Goal: Task Accomplishment & Management: Manage account settings

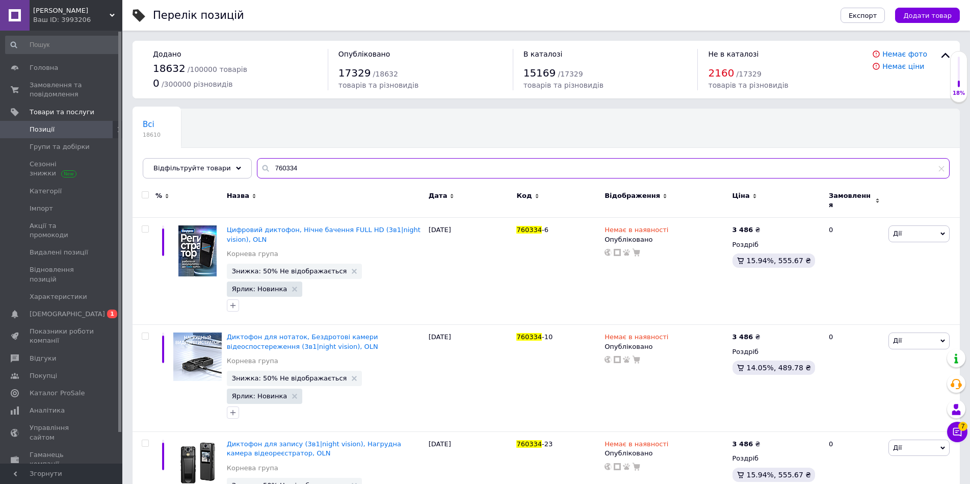
click at [282, 169] on input "760334" at bounding box center [603, 168] width 692 height 20
paste input "241"
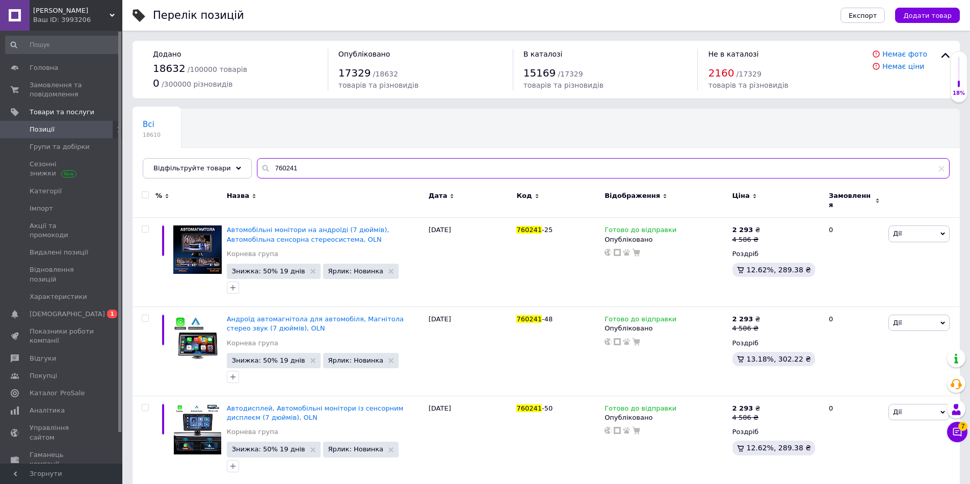
type input "760241"
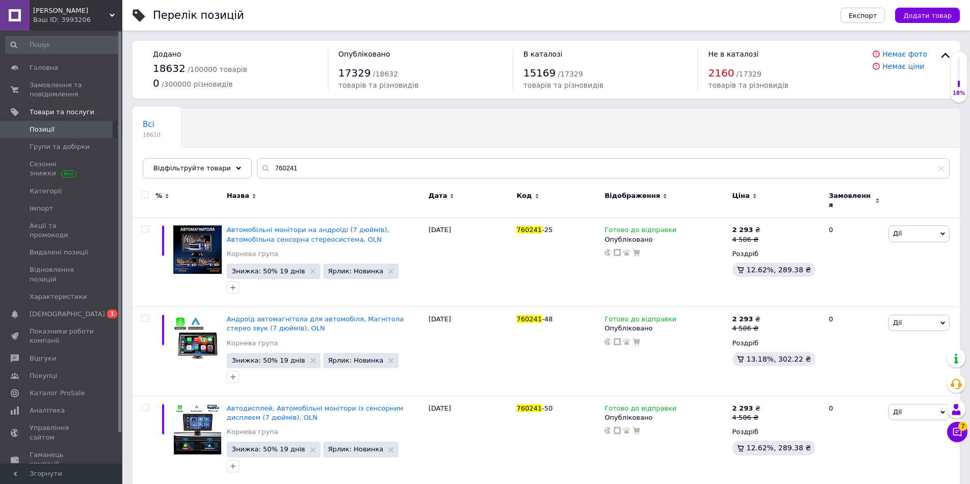
click at [146, 193] on input "checkbox" at bounding box center [145, 195] width 7 height 7
checkbox input "true"
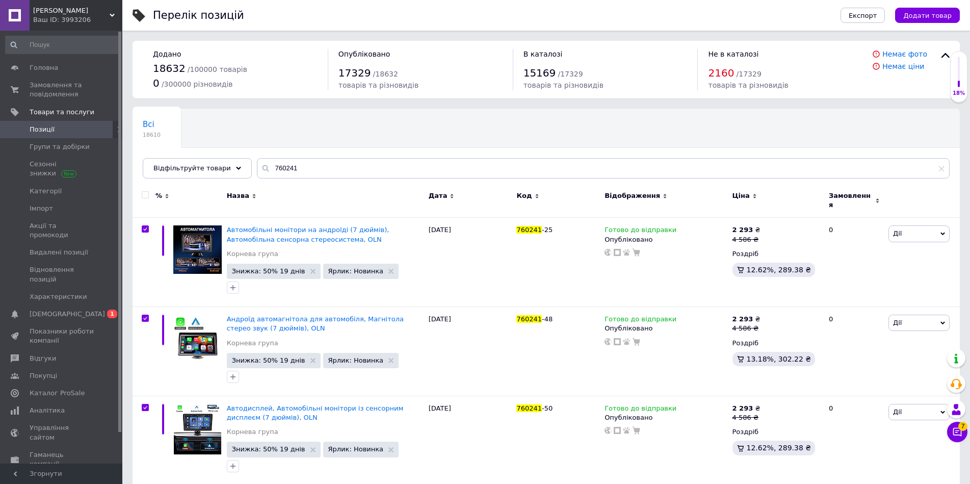
checkbox input "true"
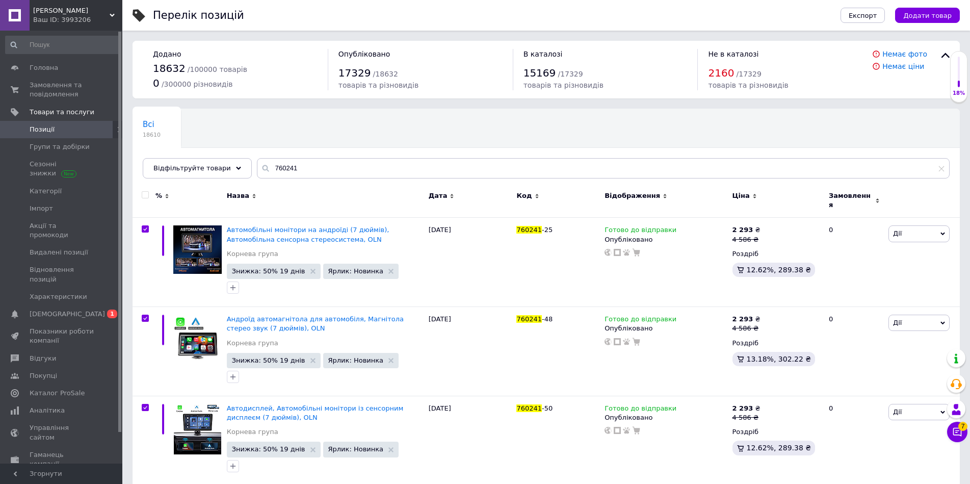
checkbox input "true"
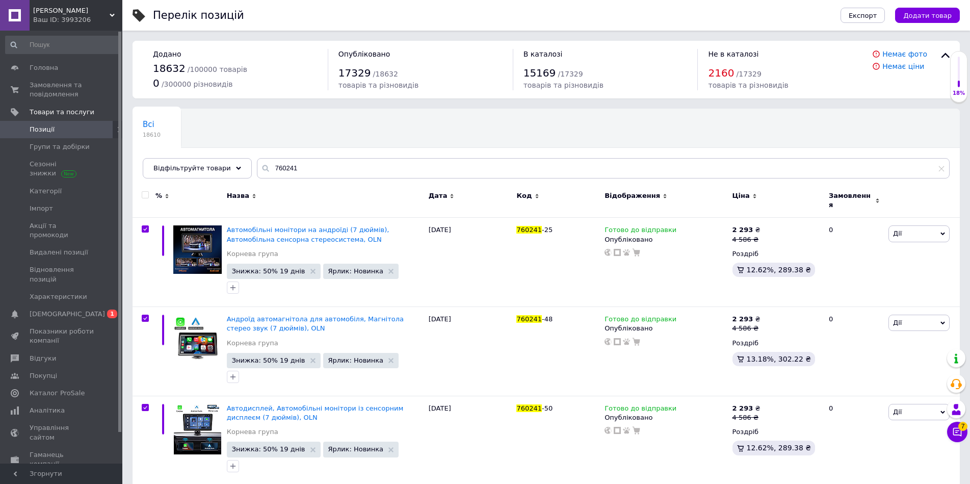
checkbox input "true"
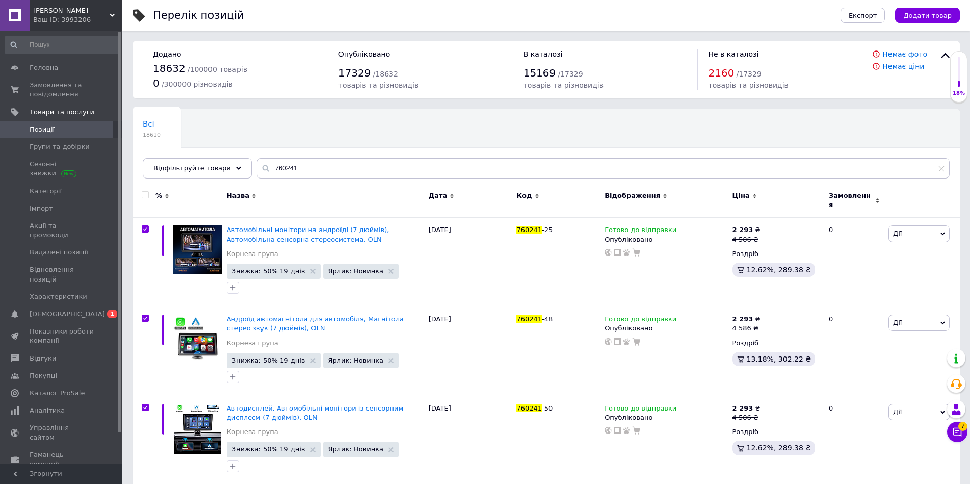
checkbox input "true"
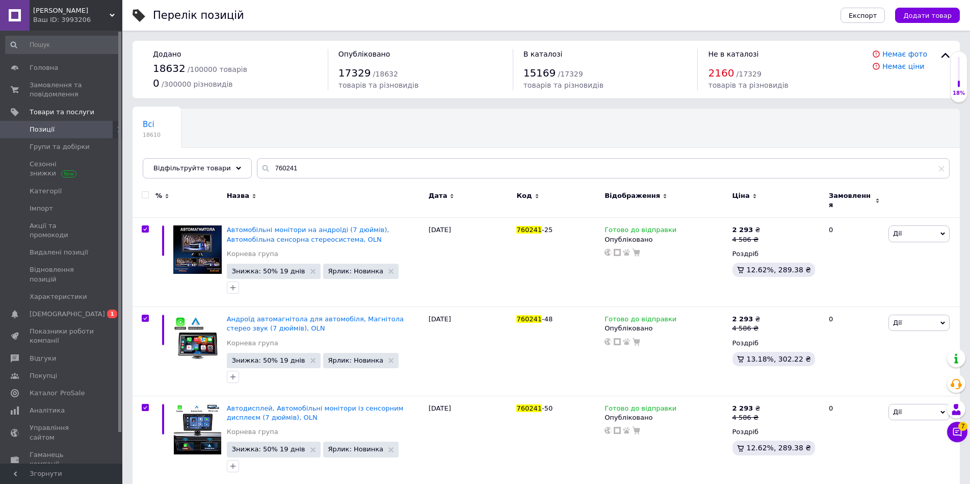
checkbox input "true"
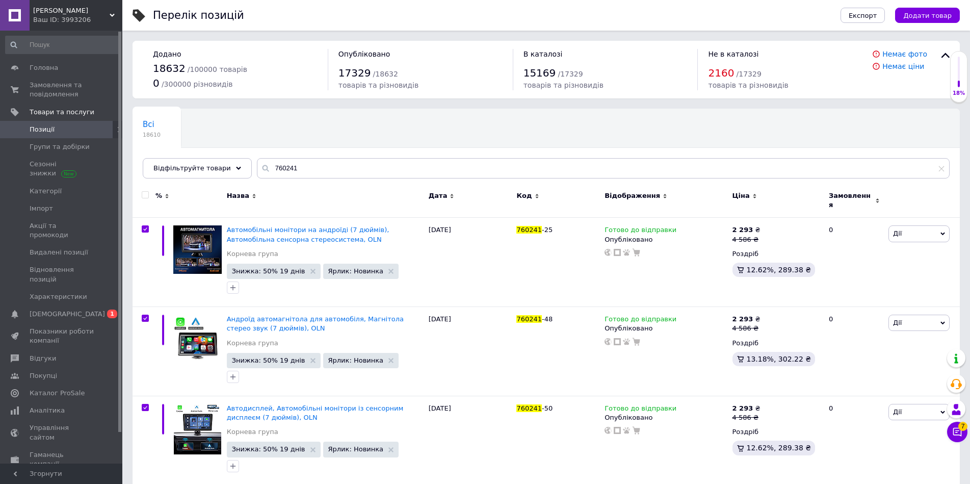
checkbox input "true"
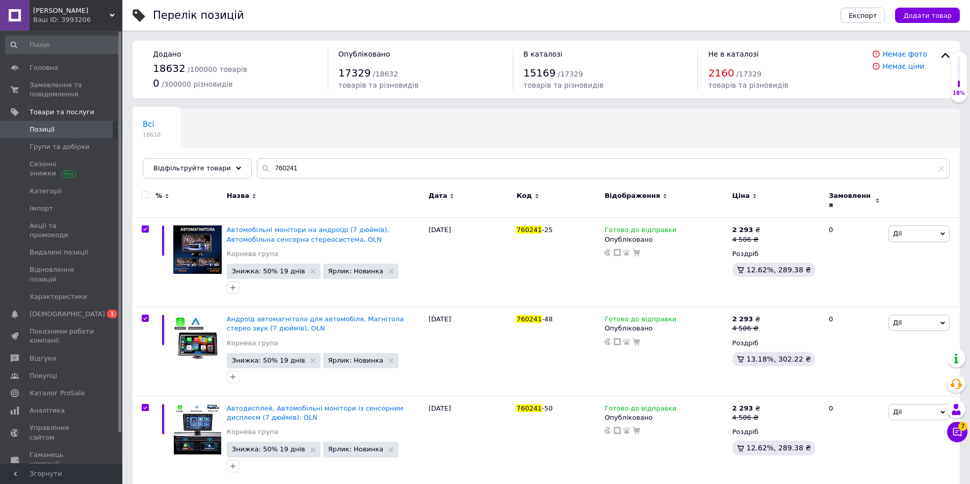
checkbox input "true"
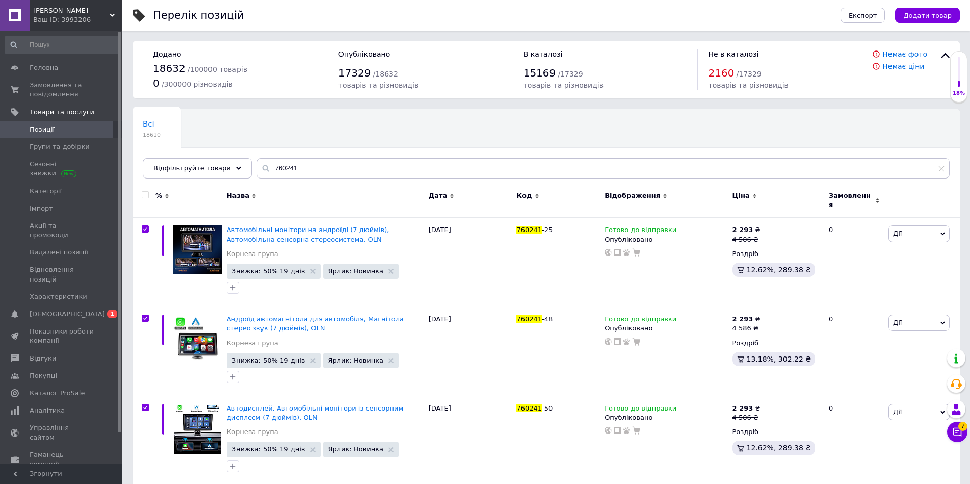
checkbox input "true"
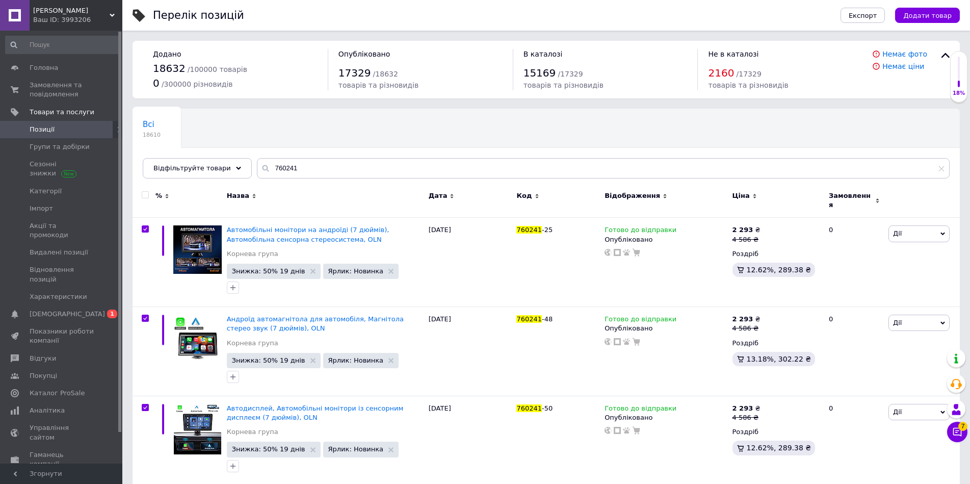
checkbox input "true"
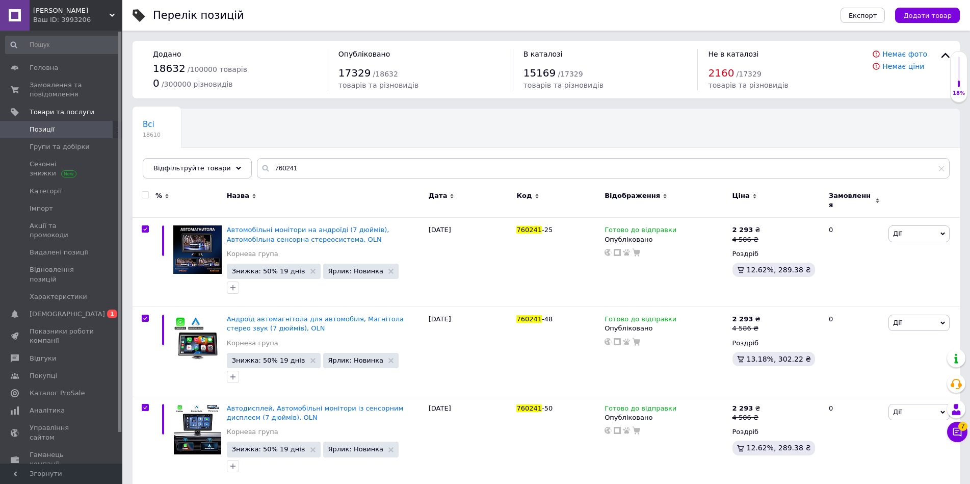
checkbox input "true"
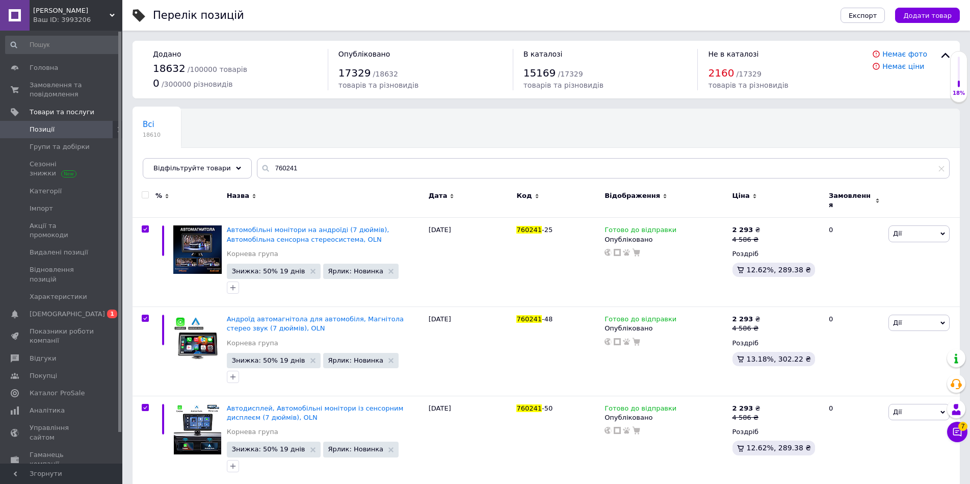
checkbox input "true"
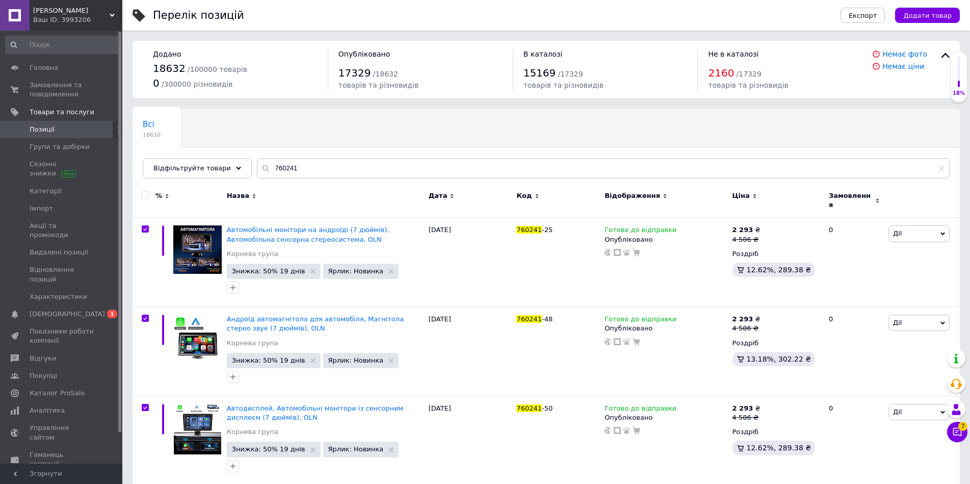
checkbox input "true"
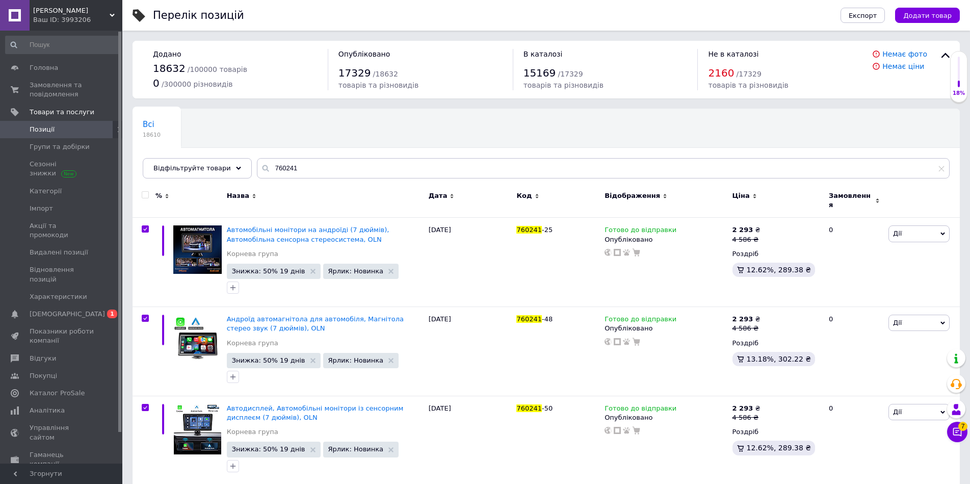
checkbox input "true"
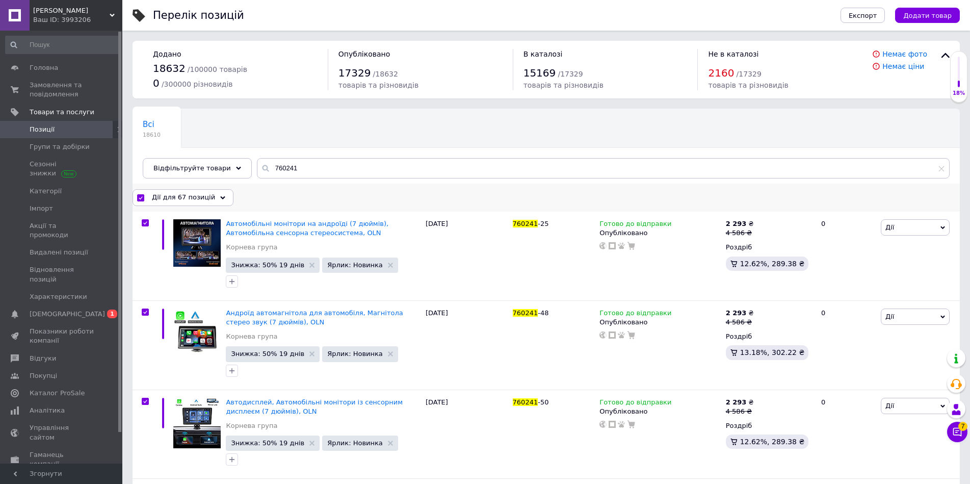
click at [195, 197] on span "Дії для 67 позицій" at bounding box center [183, 197] width 63 height 9
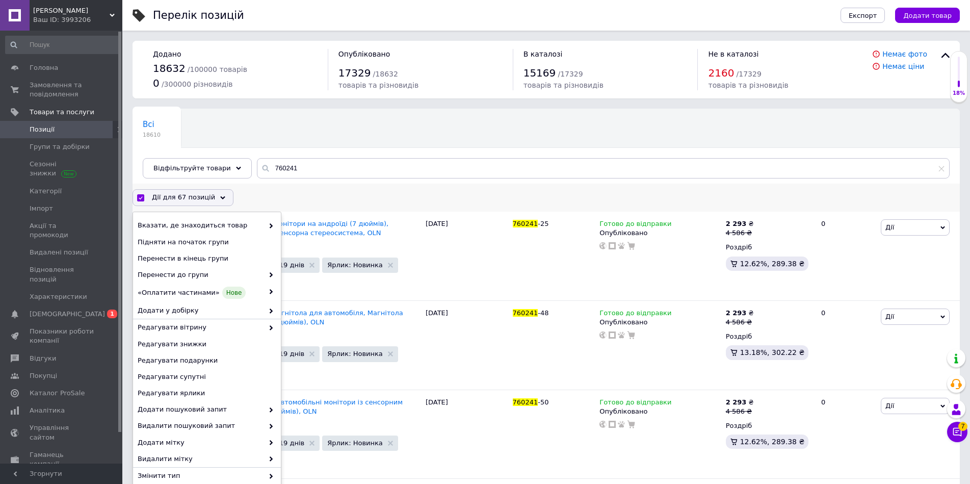
scroll to position [85, 0]
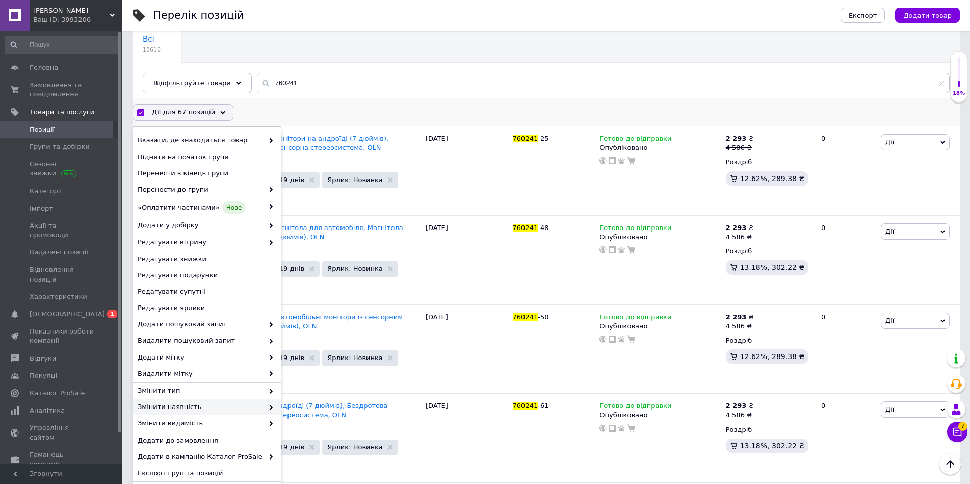
click at [182, 407] on span "Змінити наявність" at bounding box center [201, 406] width 126 height 9
click at [173, 406] on span "Змінити наявність" at bounding box center [201, 406] width 126 height 9
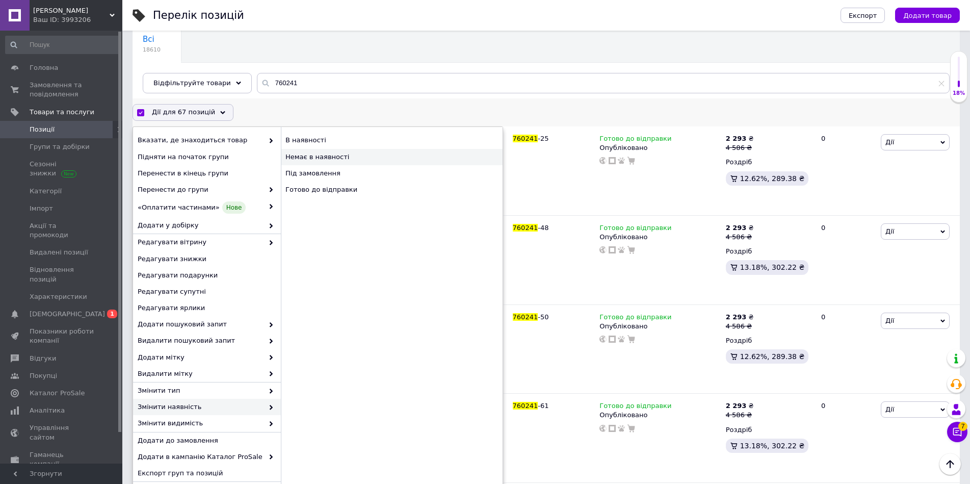
click at [331, 160] on div "Немає в наявності" at bounding box center [392, 157] width 222 height 16
checkbox input "false"
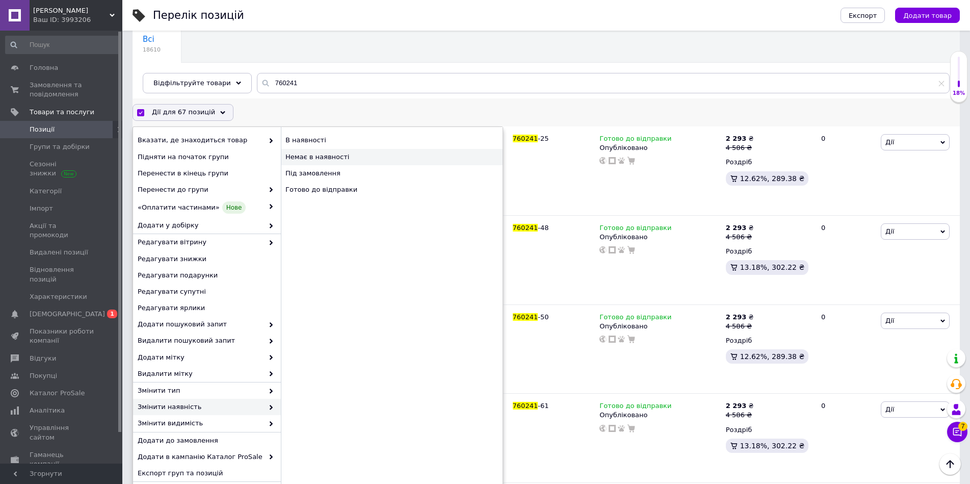
checkbox input "false"
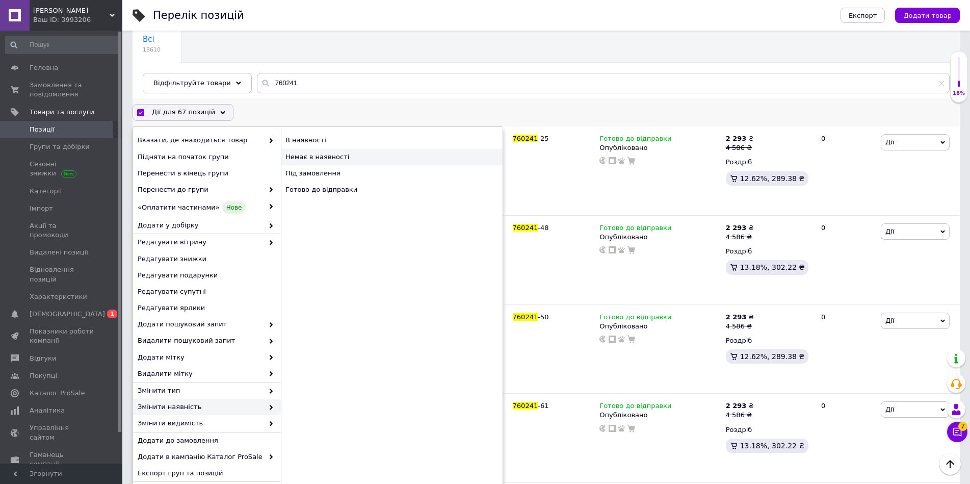
checkbox input "false"
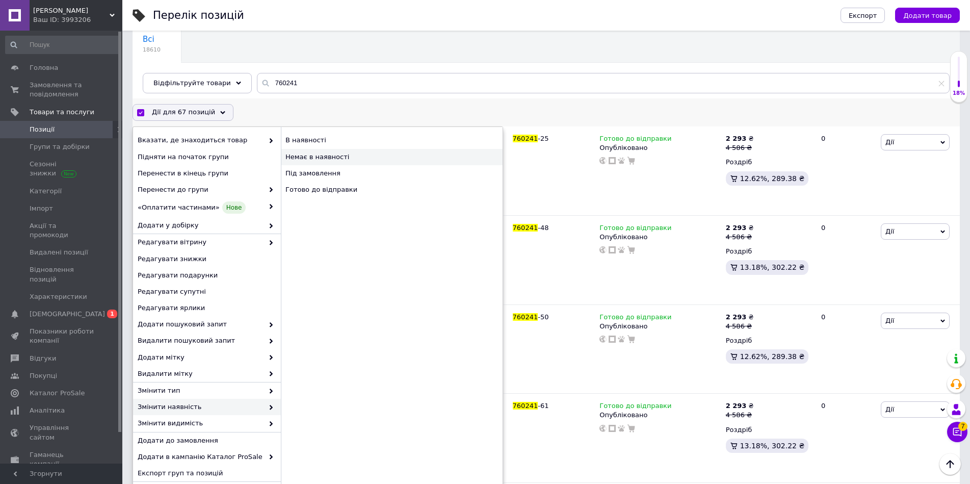
checkbox input "false"
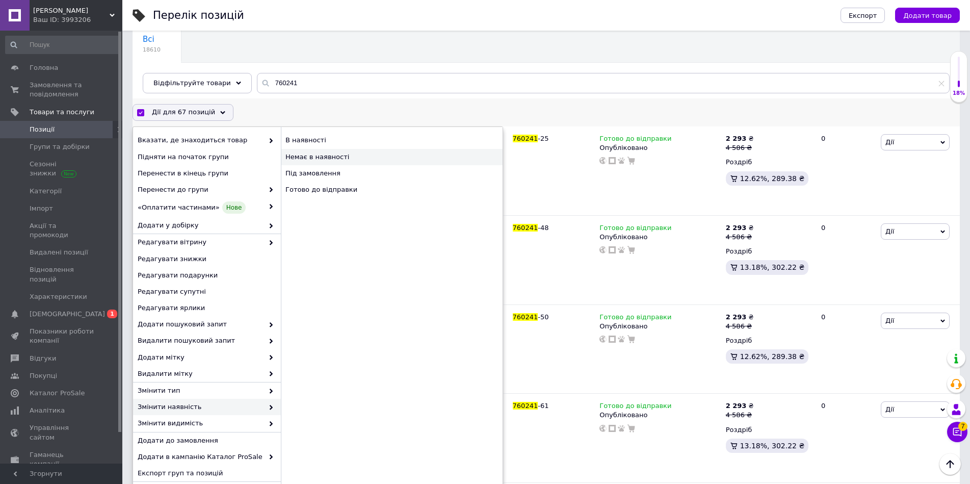
checkbox input "false"
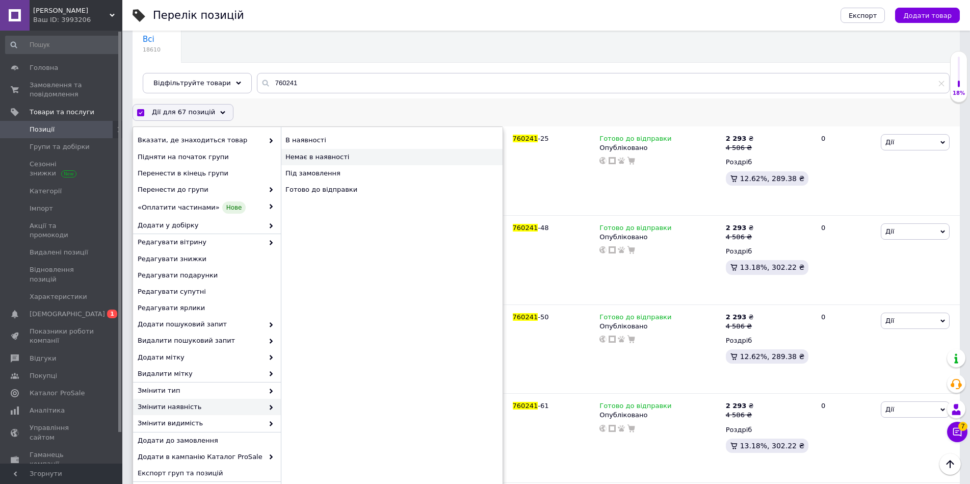
checkbox input "false"
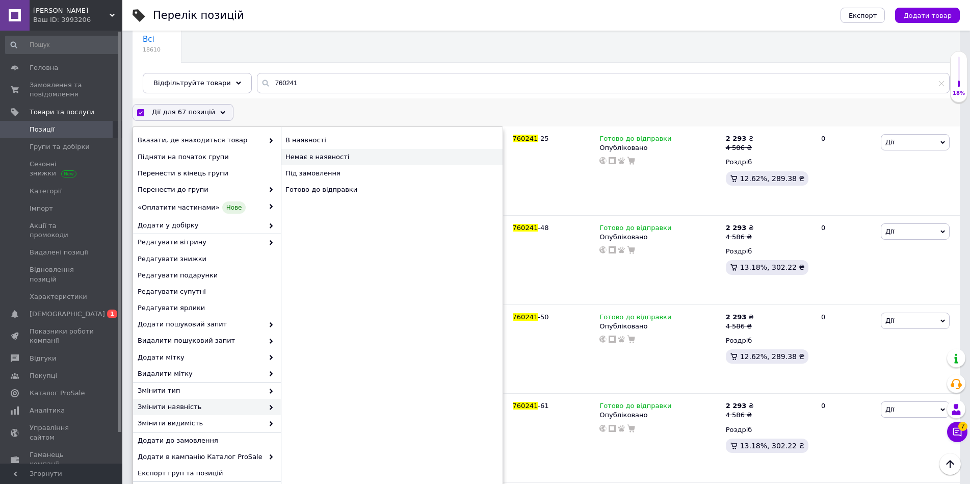
checkbox input "false"
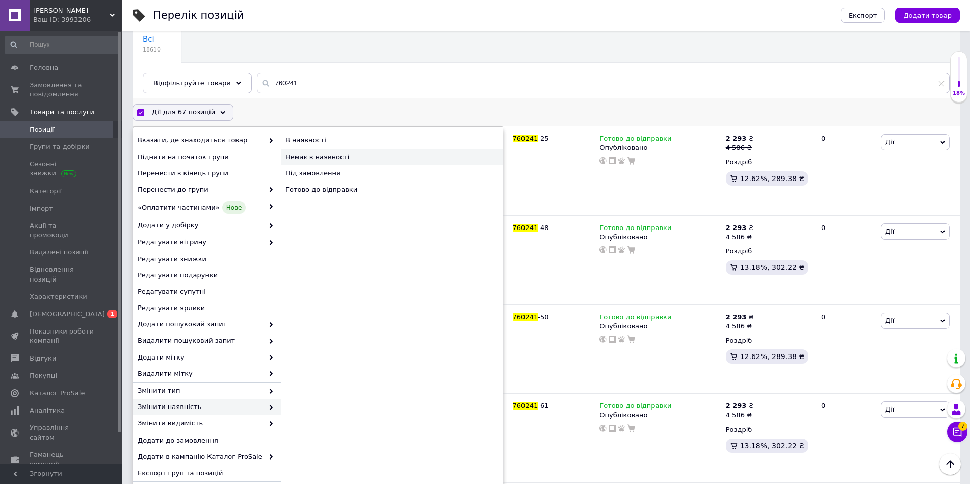
checkbox input "false"
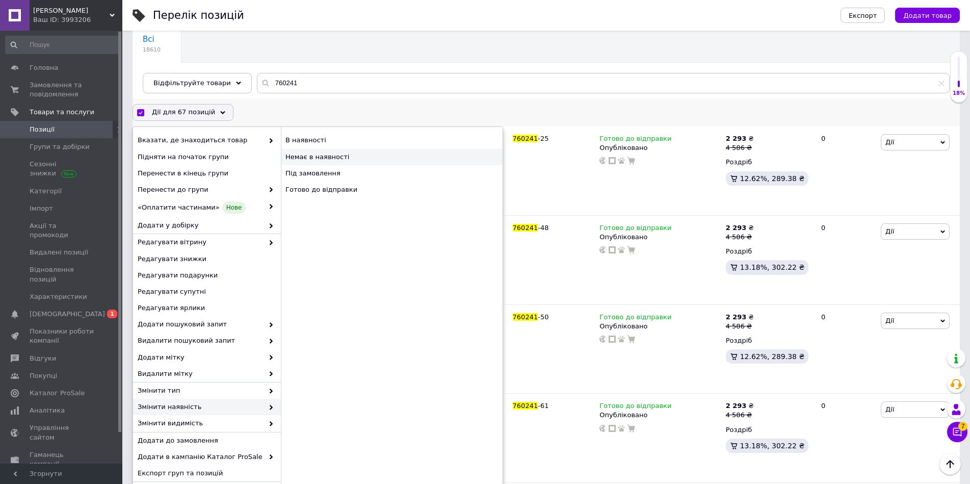
checkbox input "false"
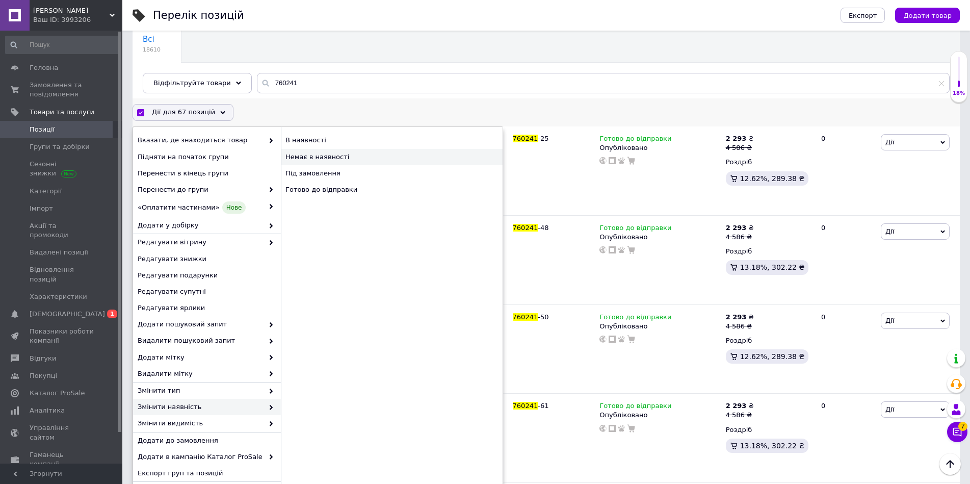
checkbox input "false"
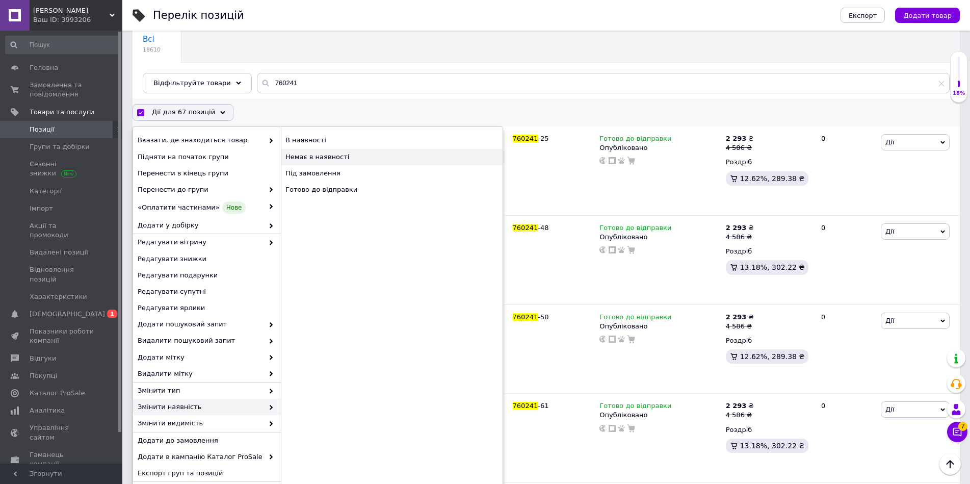
checkbox input "false"
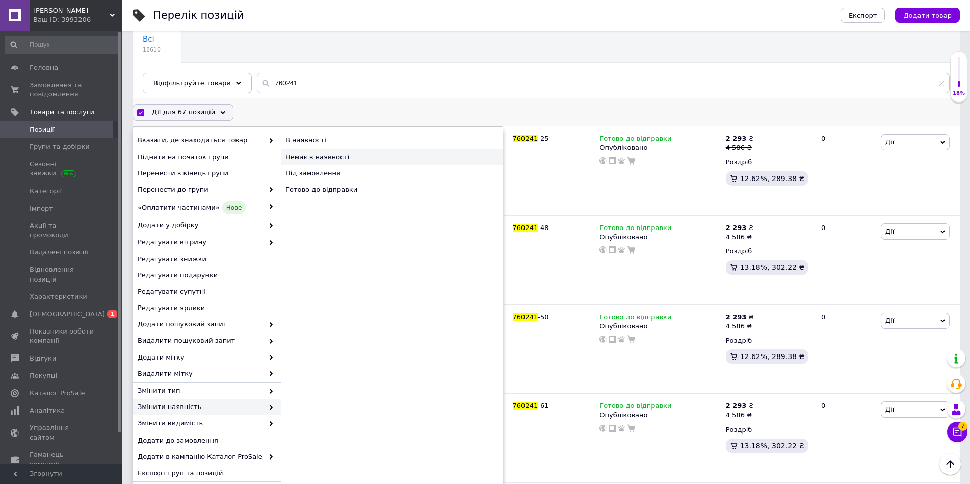
checkbox input "false"
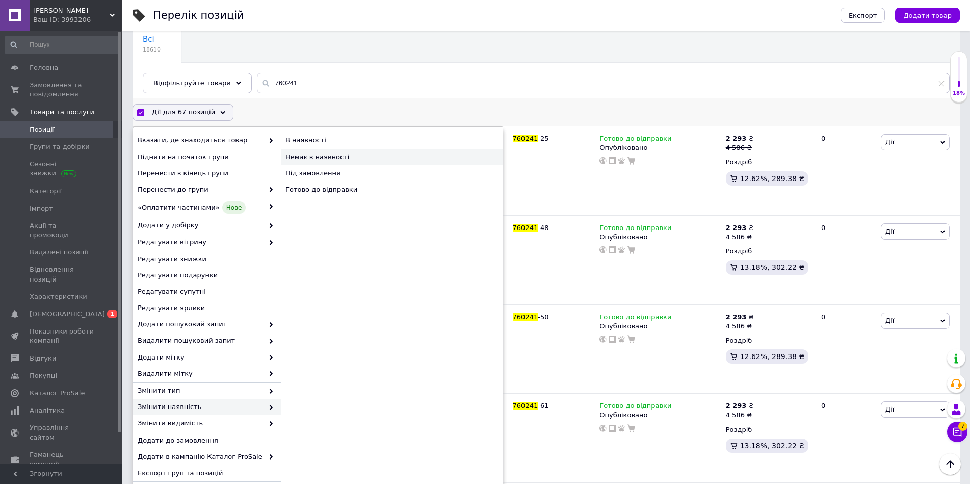
checkbox input "false"
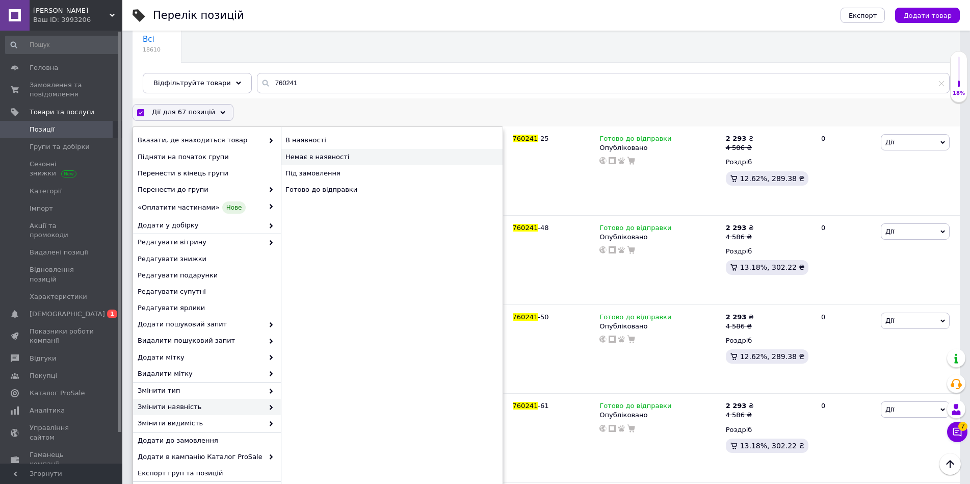
checkbox input "false"
